Goal: Obtain resource: Obtain resource

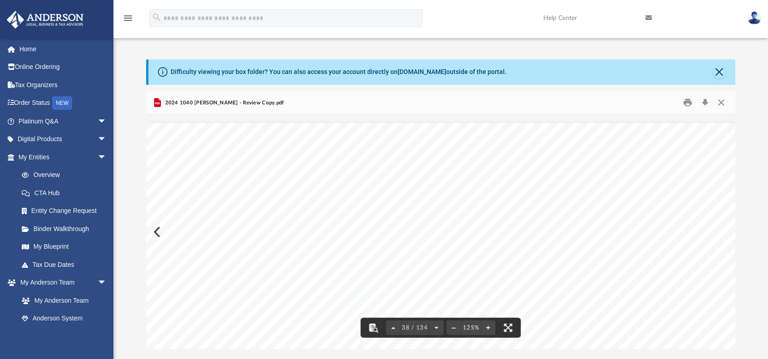
scroll to position [21639, 0]
click at [717, 101] on button "Close" at bounding box center [721, 103] width 16 height 14
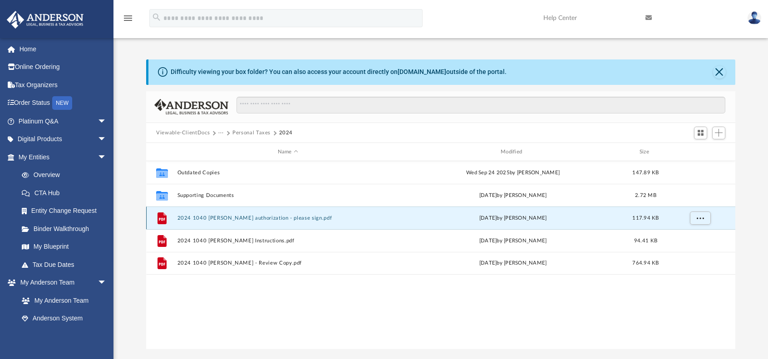
click at [286, 219] on button "2024 1040 [PERSON_NAME] authorization - please sign.pdf" at bounding box center [287, 218] width 221 height 6
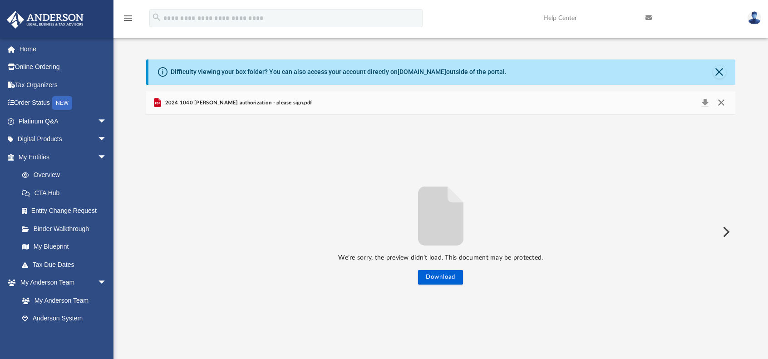
click at [722, 105] on button "Close" at bounding box center [721, 103] width 16 height 13
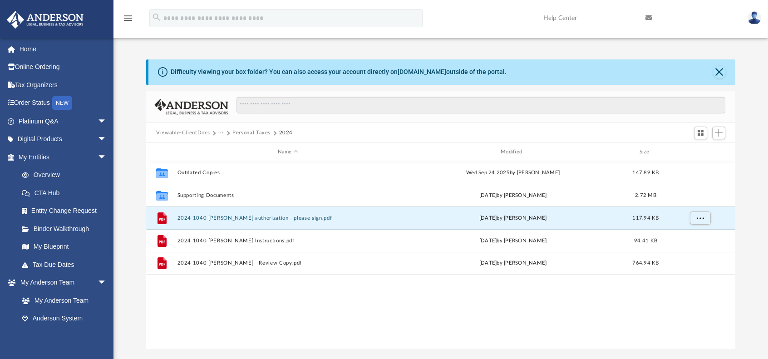
click at [250, 132] on button "Personal Taxes" at bounding box center [251, 133] width 38 height 8
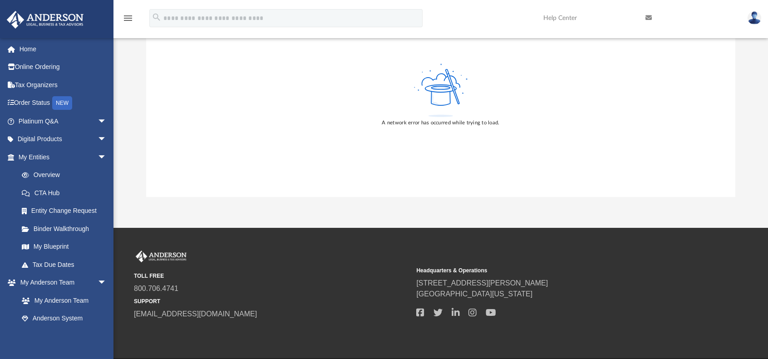
scroll to position [1, 0]
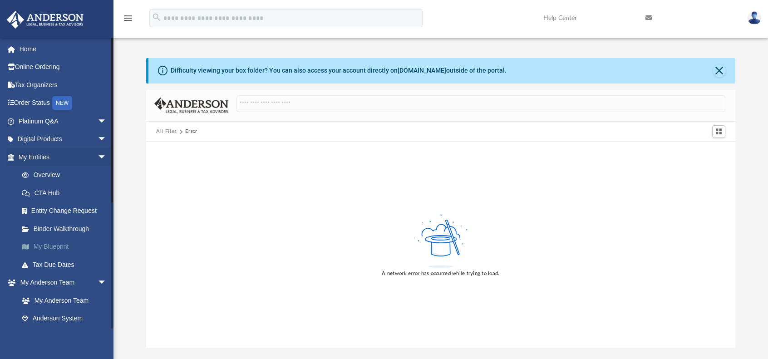
click at [53, 246] on link "My Blueprint" at bounding box center [67, 247] width 108 height 18
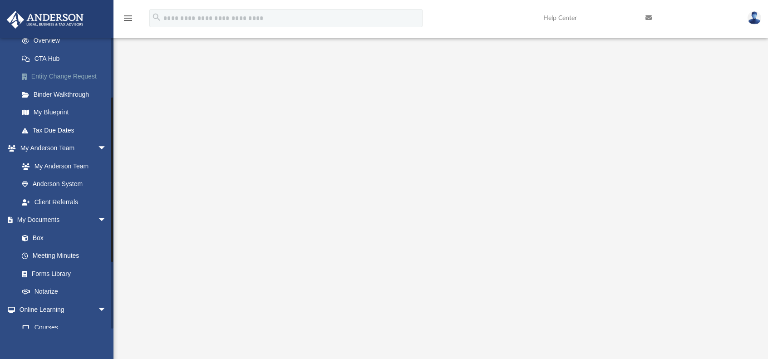
scroll to position [136, 0]
click at [37, 235] on link "Box" at bounding box center [67, 236] width 108 height 18
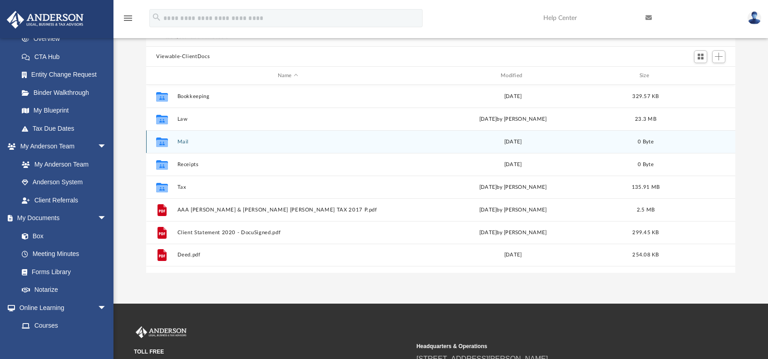
scroll to position [136, 0]
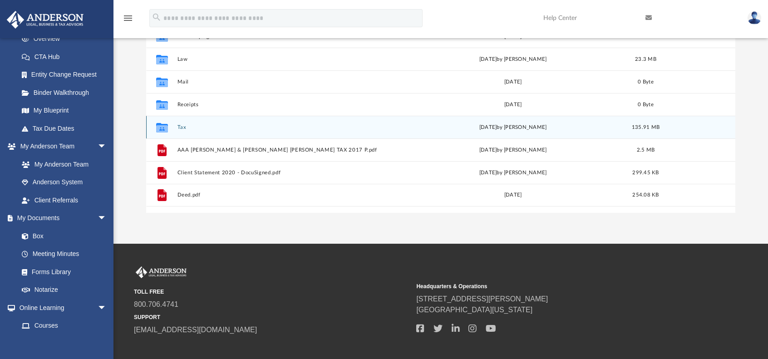
click at [182, 125] on button "Tax" at bounding box center [287, 127] width 221 height 6
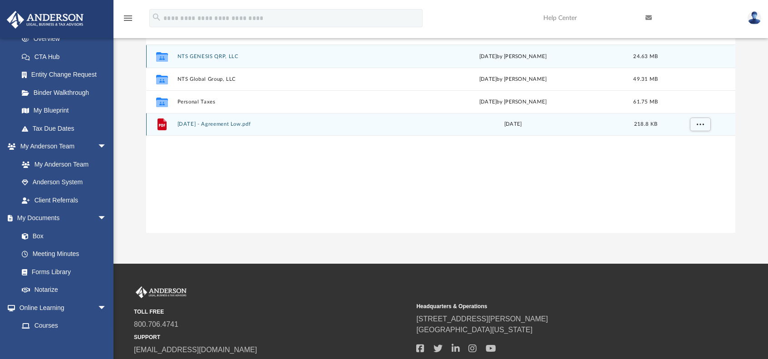
scroll to position [45, 0]
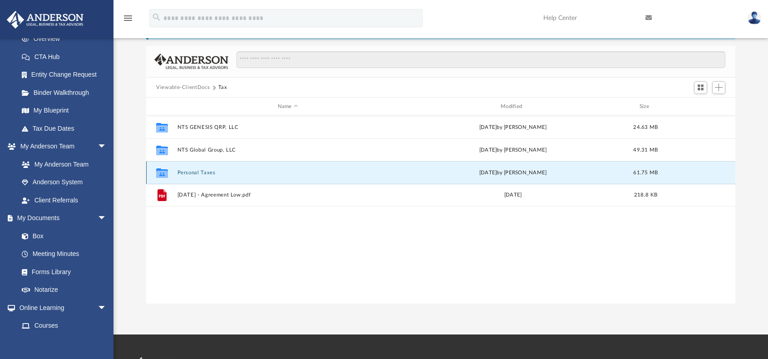
click at [191, 171] on button "Personal Taxes" at bounding box center [287, 173] width 221 height 6
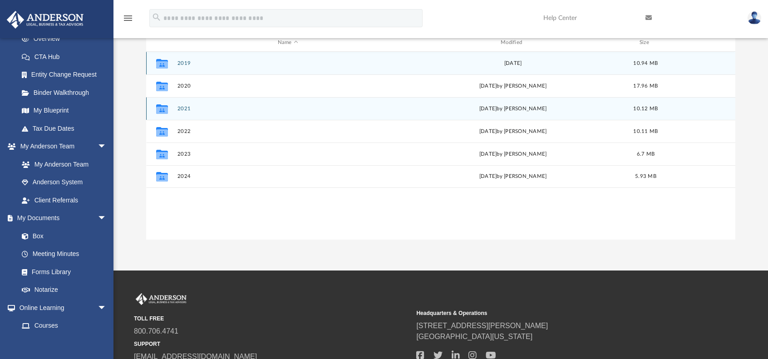
scroll to position [136, 0]
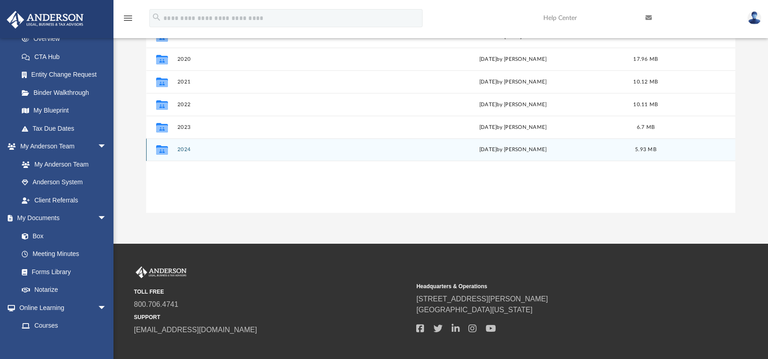
click at [185, 148] on button "2024" at bounding box center [287, 150] width 221 height 6
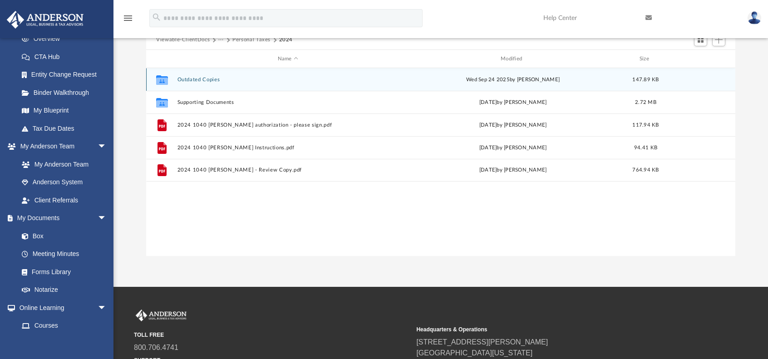
scroll to position [91, 0]
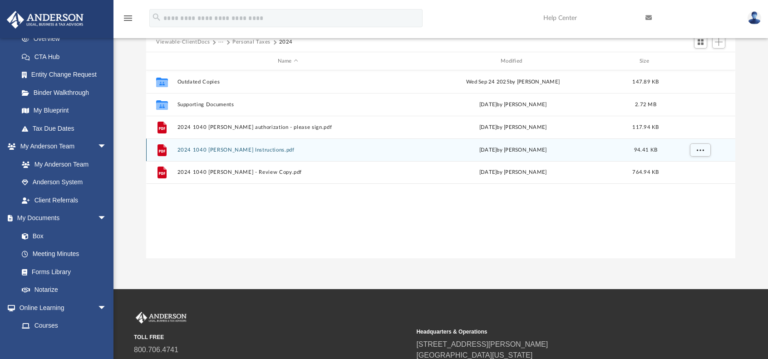
click at [247, 149] on button "2024 1040 [PERSON_NAME] Instructions.pdf" at bounding box center [287, 150] width 221 height 6
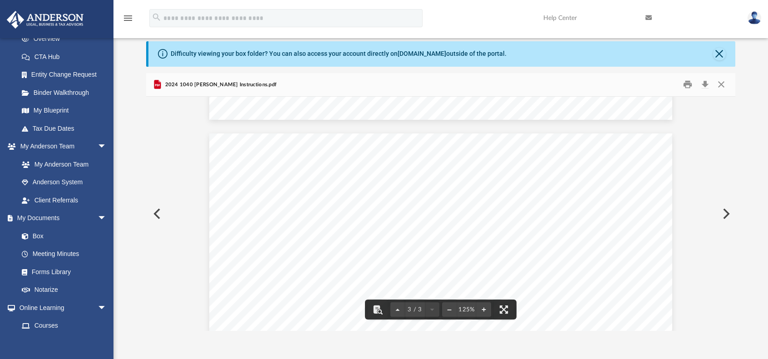
scroll to position [0, 0]
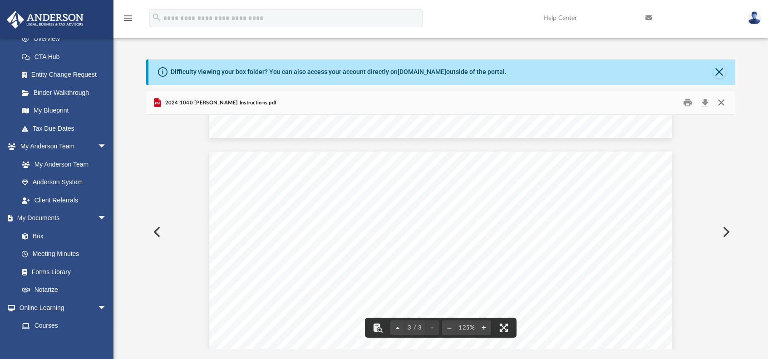
click at [720, 103] on button "Close" at bounding box center [721, 103] width 16 height 14
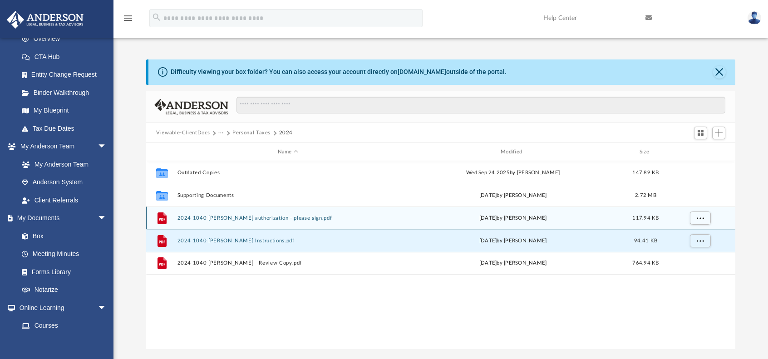
click at [211, 217] on button "2024 1040 [PERSON_NAME] authorization - please sign.pdf" at bounding box center [287, 218] width 221 height 6
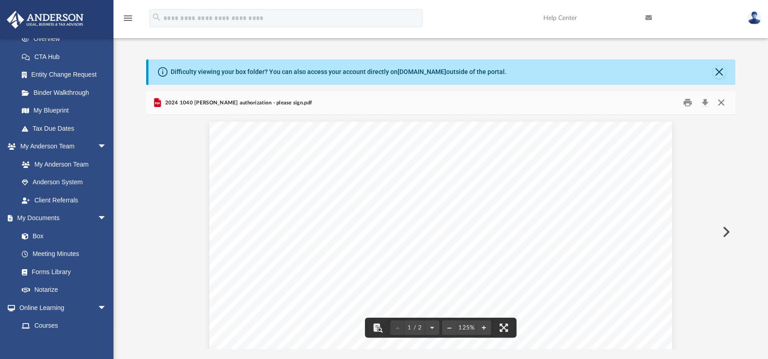
click at [720, 103] on button "Close" at bounding box center [721, 103] width 16 height 14
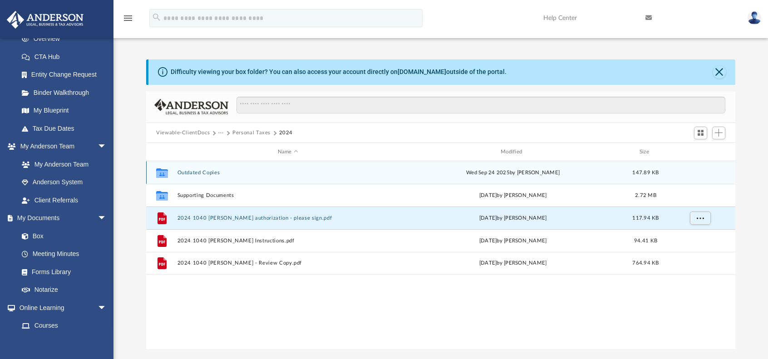
click at [198, 172] on button "Outdated Copies" at bounding box center [287, 173] width 221 height 6
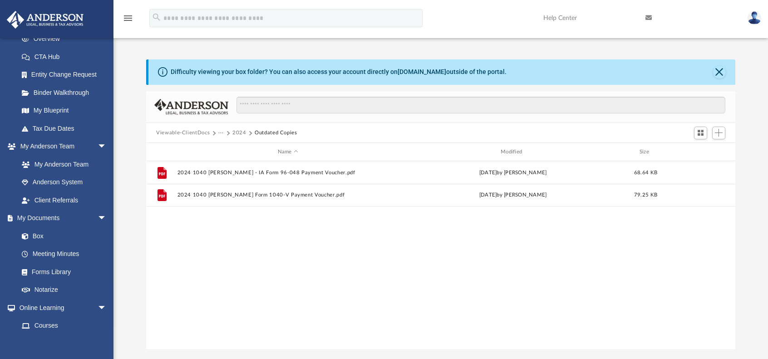
click at [238, 132] on button "2024" at bounding box center [239, 133] width 14 height 8
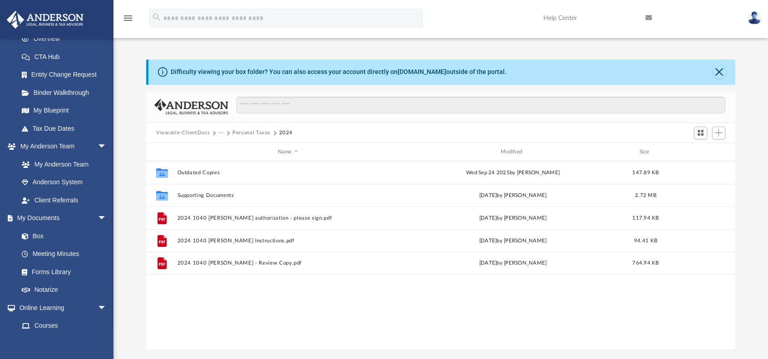
click at [246, 133] on button "Personal Taxes" at bounding box center [251, 133] width 38 height 8
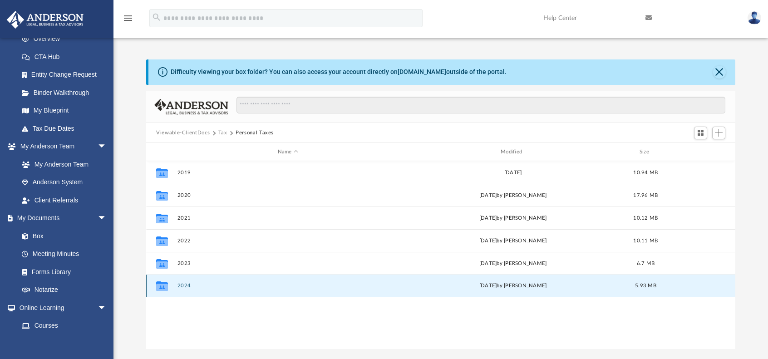
click at [182, 285] on button "2024" at bounding box center [287, 286] width 221 height 6
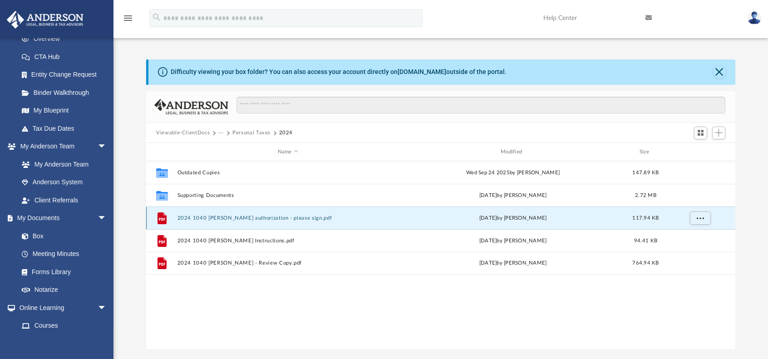
click at [262, 219] on button "2024 1040 [PERSON_NAME] authorization - please sign.pdf" at bounding box center [287, 218] width 221 height 6
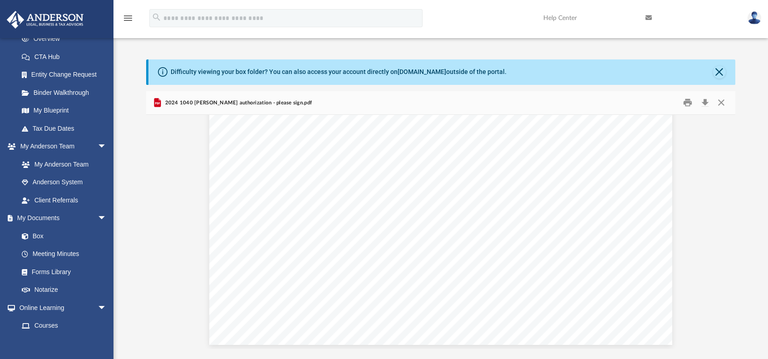
scroll to position [991, 0]
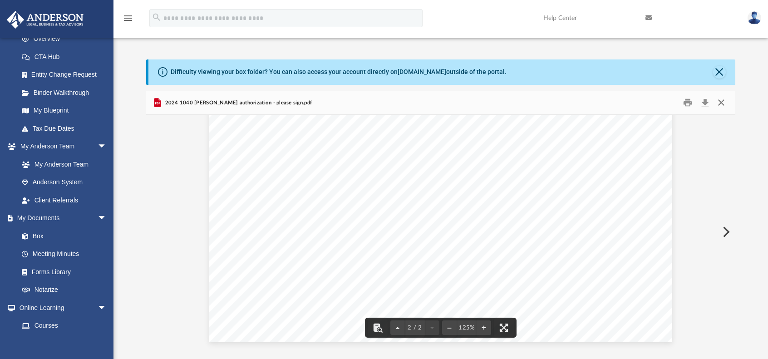
click at [719, 102] on button "Close" at bounding box center [721, 103] width 16 height 14
